Goal: Check status: Check status

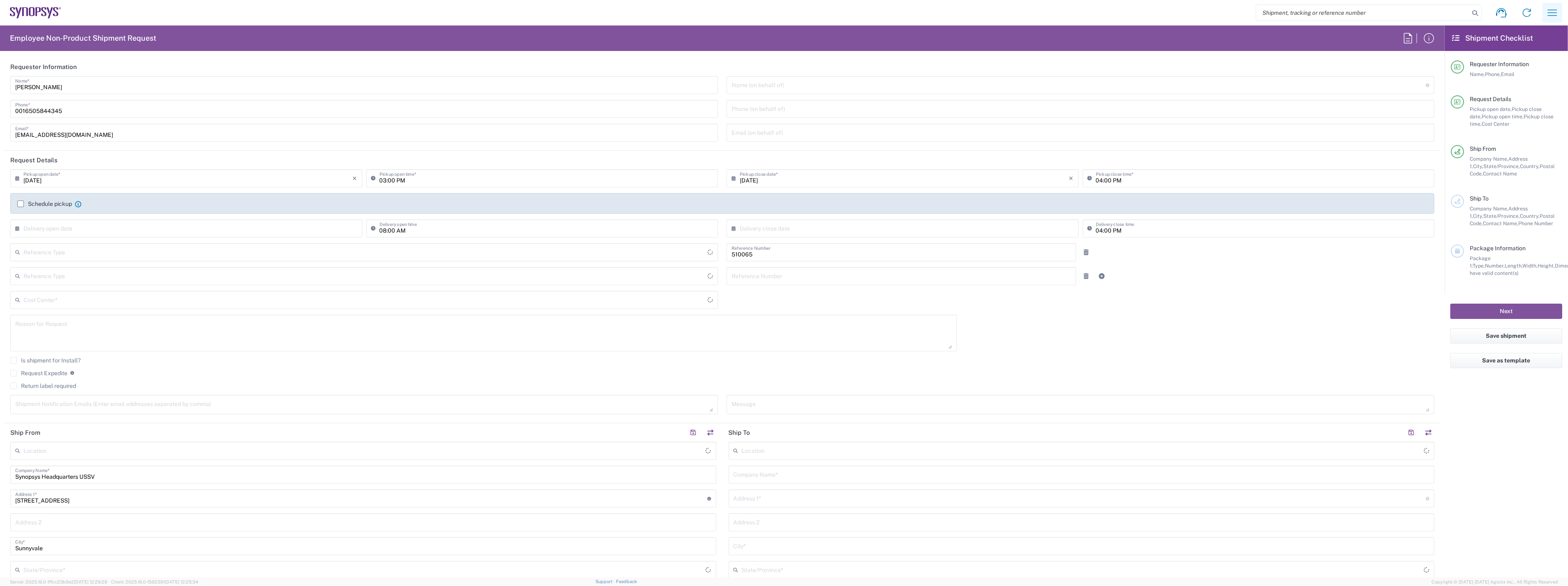
type input "Department"
type input "US01, SG, ARC, R&D 510065"
type input "Delivered at Place"
type input "[GEOGRAPHIC_DATA]"
type input "[US_STATE]"
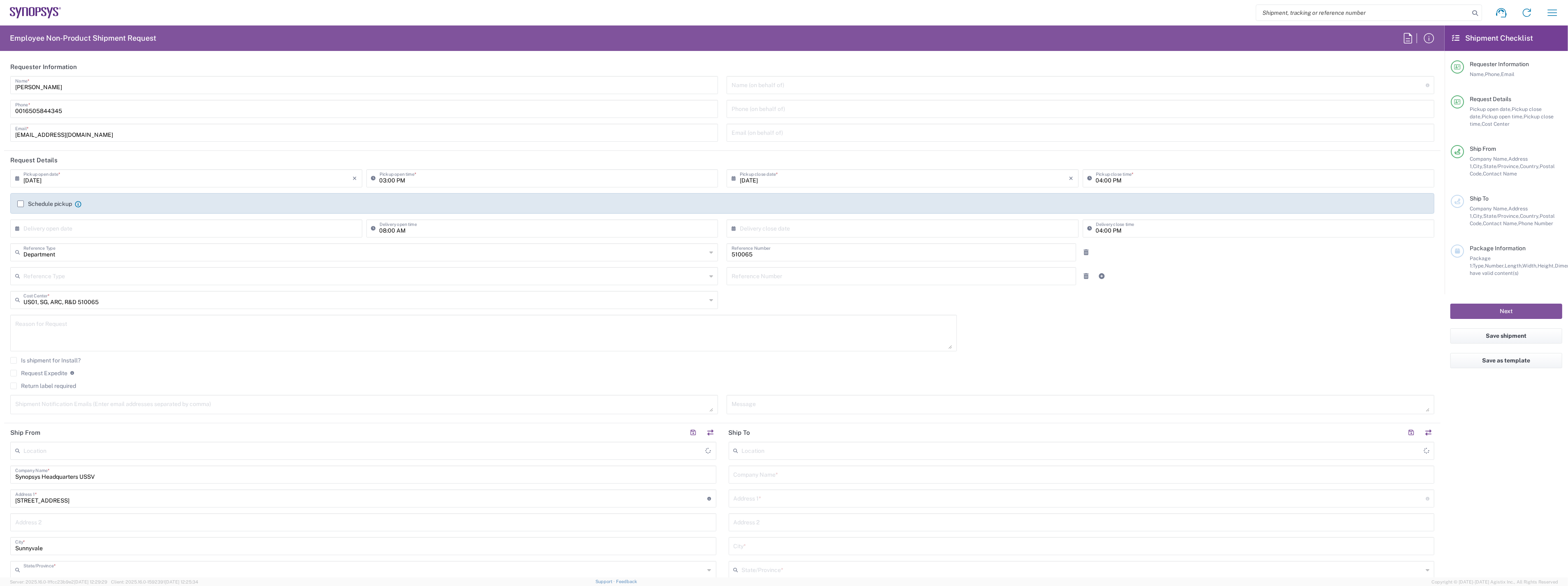
type input "[GEOGRAPHIC_DATA]"
click at [1559, 11] on button "button" at bounding box center [1552, 12] width 20 height 20
type input "Headquarters USSV"
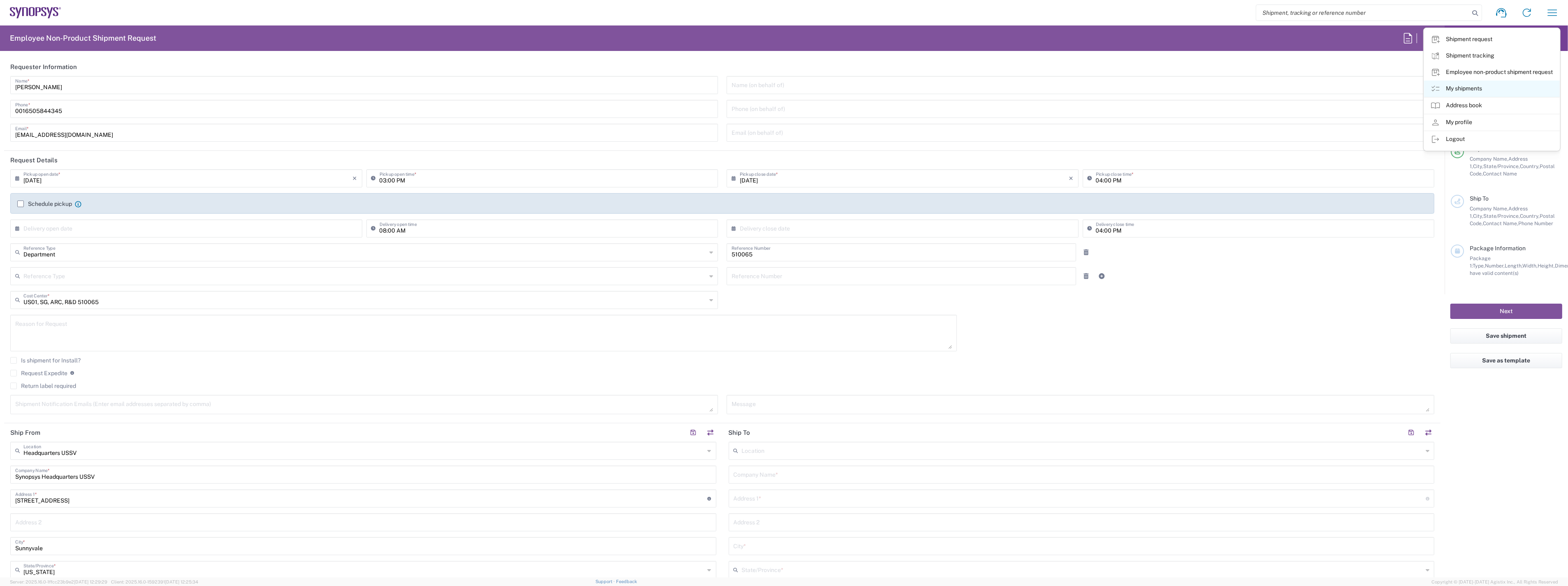
click at [1476, 88] on link "My shipments" at bounding box center [1492, 89] width 136 height 16
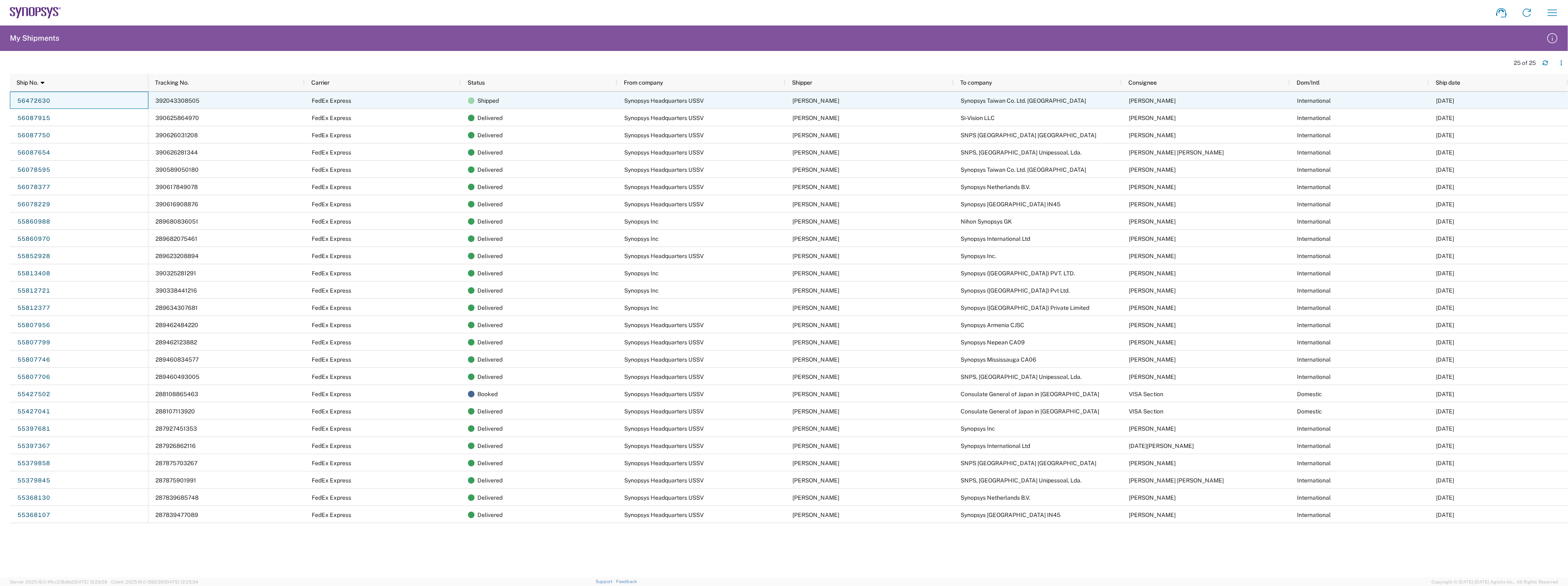
click at [30, 98] on link "56472630" at bounding box center [34, 100] width 34 height 13
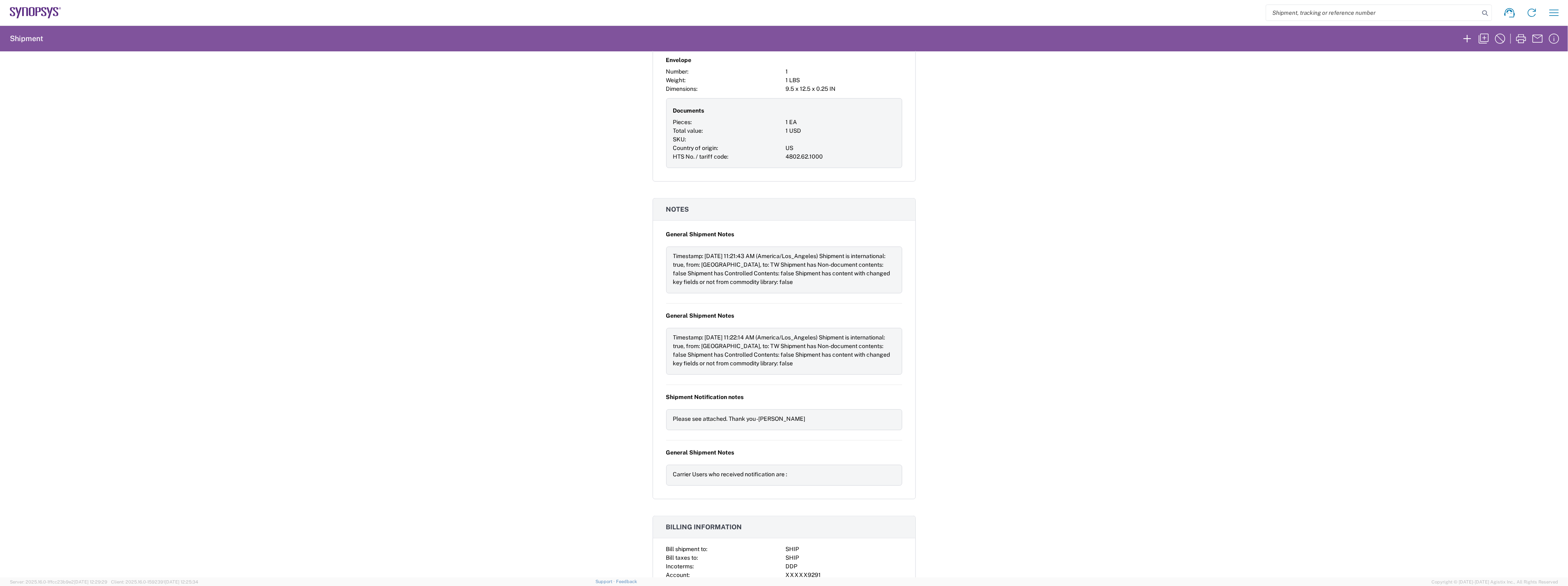
scroll to position [627, 0]
